Goal: Navigation & Orientation: Find specific page/section

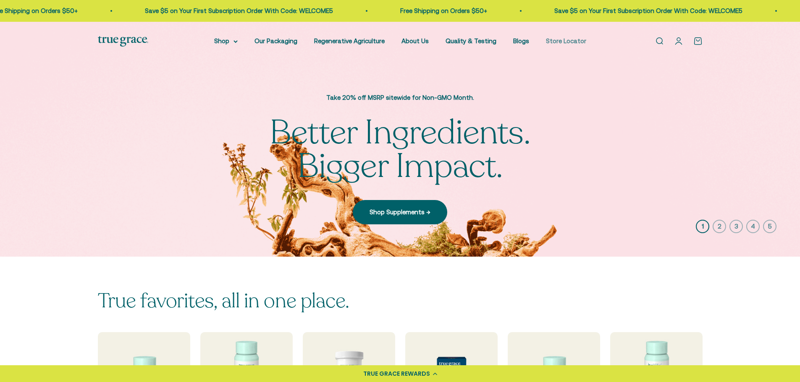
click at [579, 38] on link "Store Locator" at bounding box center [566, 40] width 40 height 7
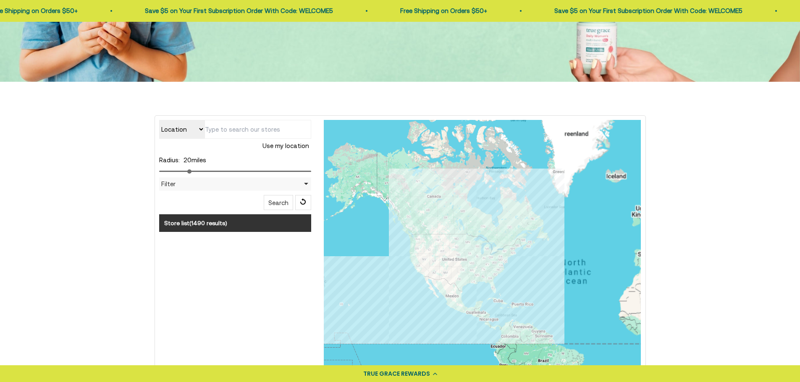
scroll to position [126, 0]
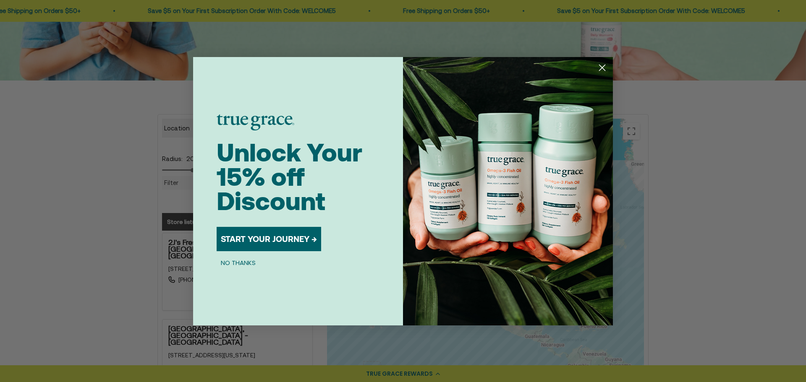
click at [235, 133] on div "POPUP Form" at bounding box center [256, 129] width 78 height 29
click at [605, 65] on icon "Close dialog" at bounding box center [602, 68] width 6 height 6
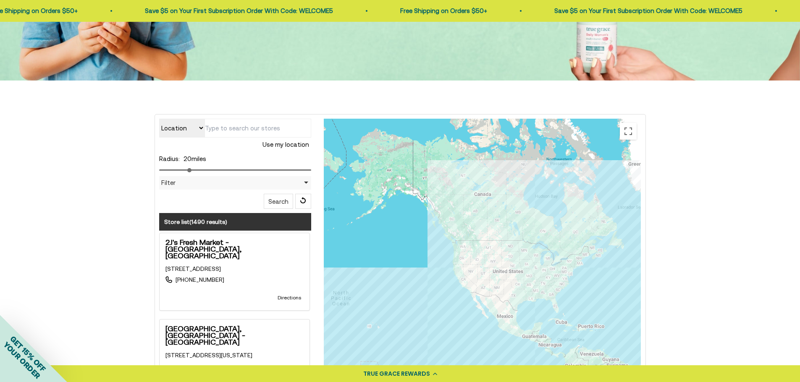
click at [217, 136] on input "text" at bounding box center [257, 128] width 107 height 19
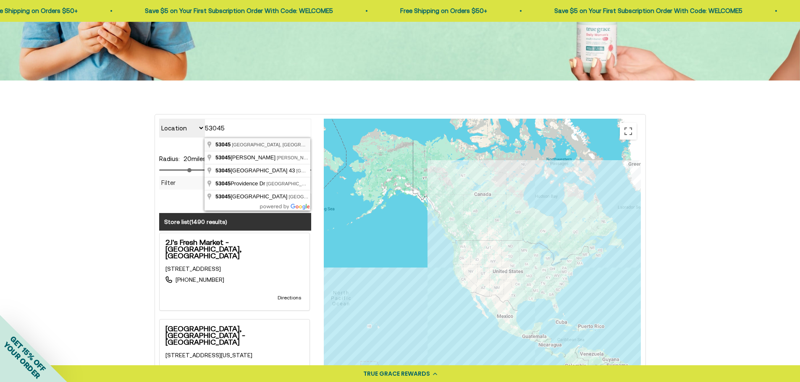
type input "[GEOGRAPHIC_DATA], [GEOGRAPHIC_DATA]"
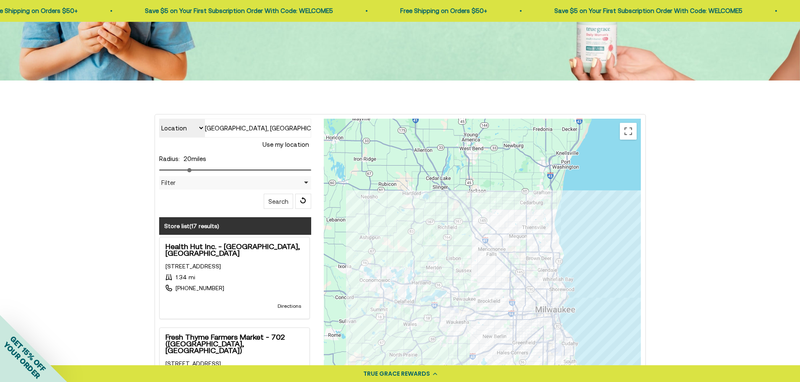
click at [205, 246] on strong "Health Hut Inc. - [GEOGRAPHIC_DATA], [GEOGRAPHIC_DATA]" at bounding box center [234, 249] width 138 height 13
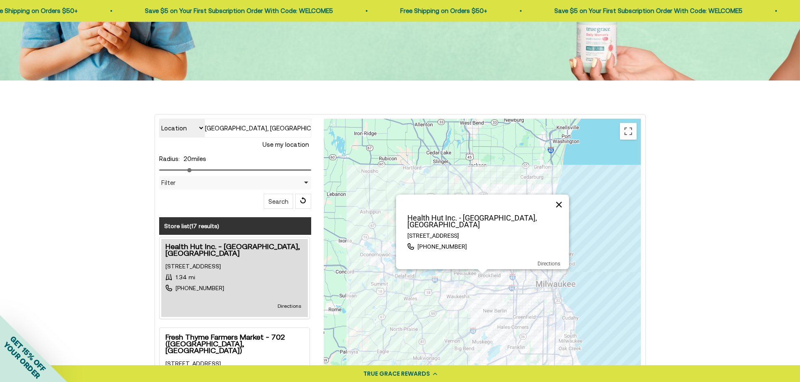
click at [561, 207] on button "Close" at bounding box center [559, 205] width 20 height 20
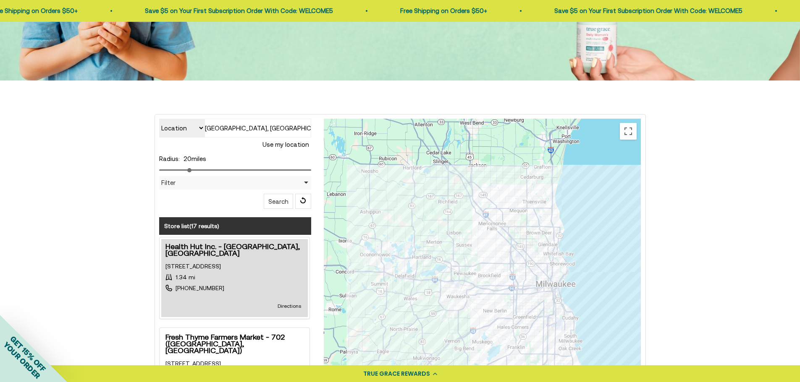
click at [214, 247] on strong "Health Hut Inc. - [GEOGRAPHIC_DATA], [GEOGRAPHIC_DATA]" at bounding box center [234, 249] width 138 height 13
